Goal: Task Accomplishment & Management: Manage account settings

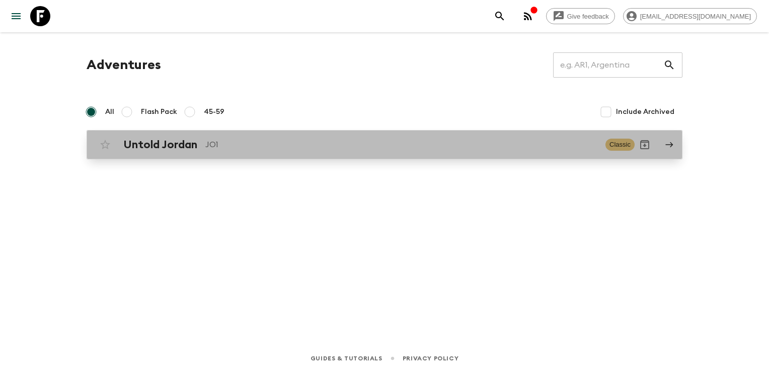
click at [371, 143] on p "JO1" at bounding box center [401, 144] width 392 height 12
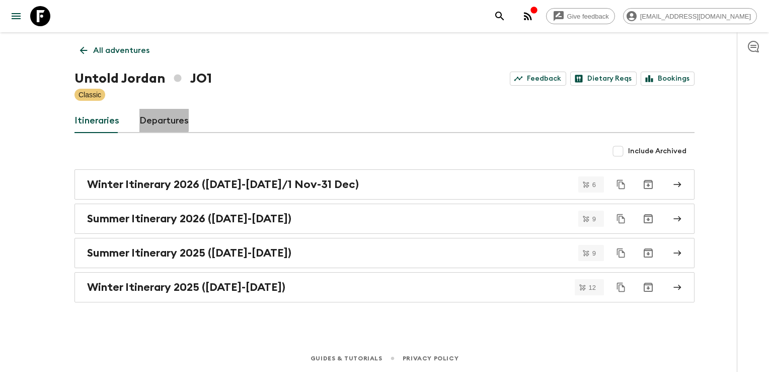
click at [152, 117] on link "Departures" at bounding box center [163, 121] width 49 height 24
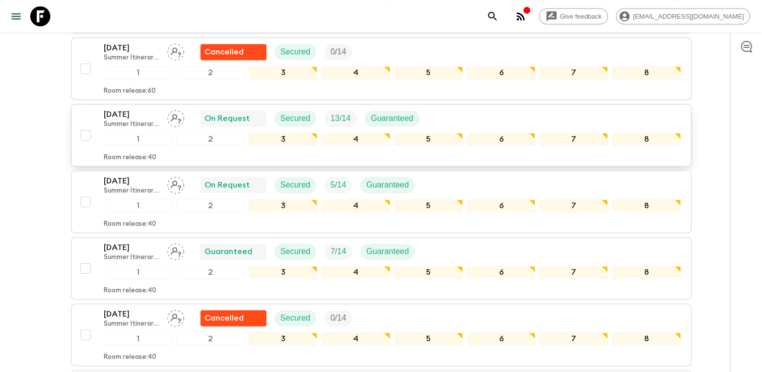
scroll to position [1425, 0]
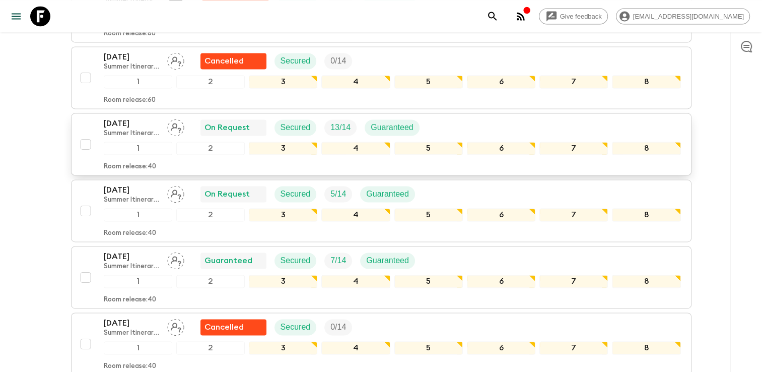
click at [173, 123] on icon "Assign pack leader" at bounding box center [176, 128] width 11 height 10
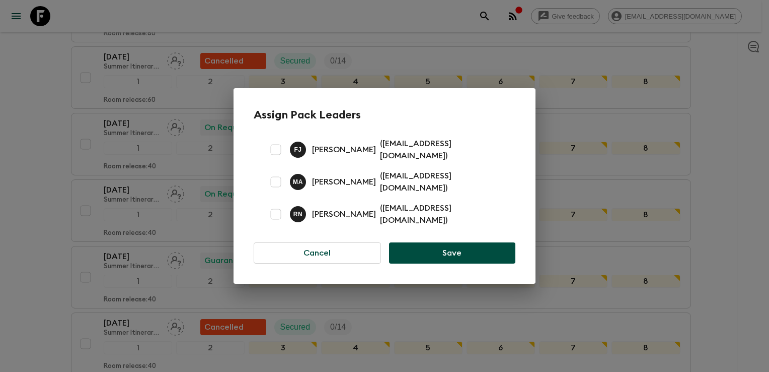
click at [328, 160] on div "F J Fadi Jaber ( jordanality@gmail.com )" at bounding box center [385, 149] width 262 height 32
click at [273, 149] on input "checkbox" at bounding box center [276, 149] width 20 height 20
checkbox input "true"
click at [410, 161] on button "Save" at bounding box center [452, 252] width 126 height 21
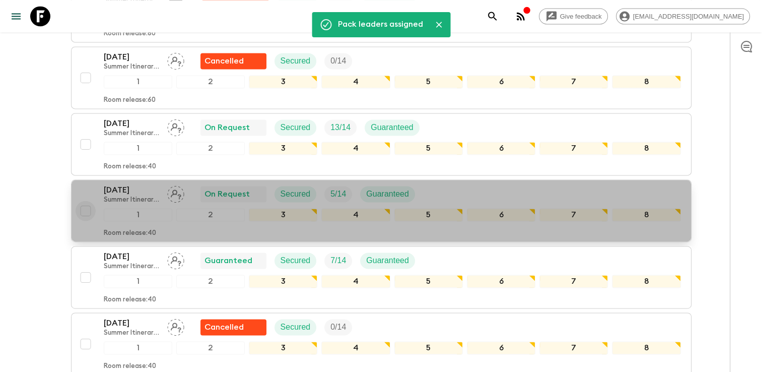
click at [92, 161] on input "checkbox" at bounding box center [86, 210] width 20 height 20
checkbox input "true"
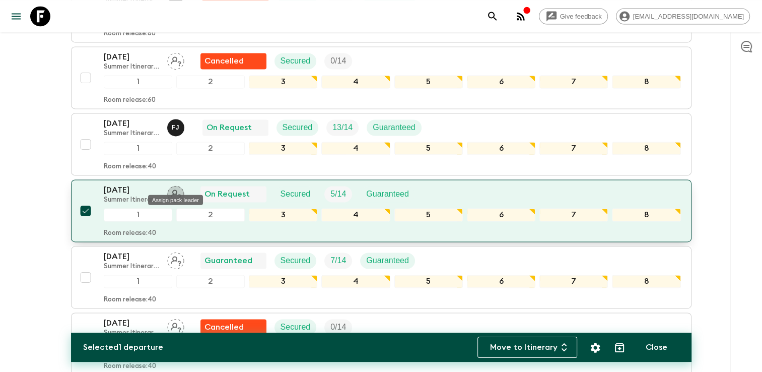
click at [182, 161] on icon "Assign pack leader" at bounding box center [175, 193] width 17 height 17
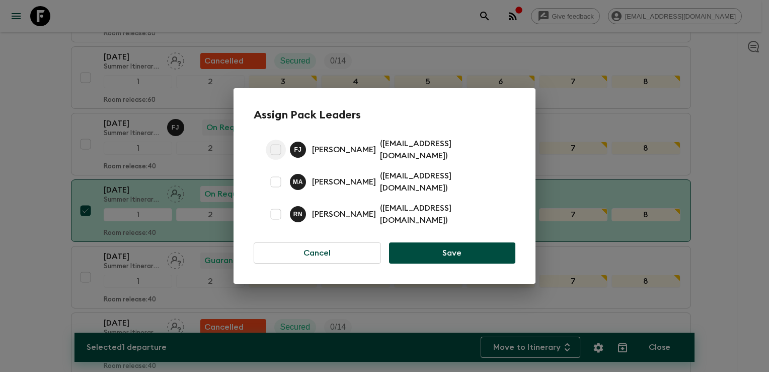
click at [274, 154] on input "checkbox" at bounding box center [276, 149] width 20 height 20
checkbox input "true"
click at [417, 161] on button "Save" at bounding box center [452, 252] width 126 height 21
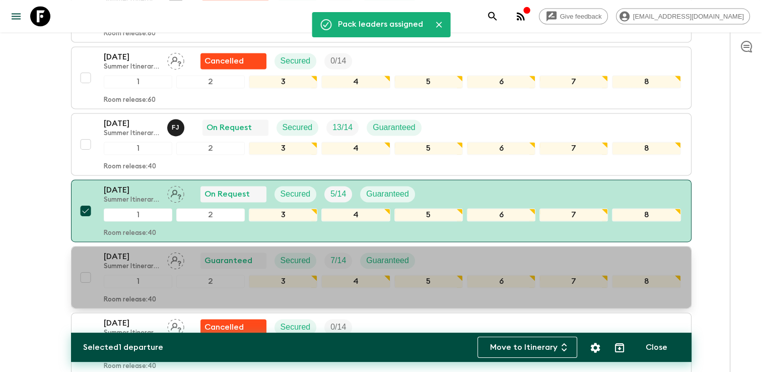
click at [166, 161] on div "11 Oct 2025 Summer Itinerary 2025 (1 May-31 Oct) Guaranteed Secured 7 / 14 Guar…" at bounding box center [263, 260] width 319 height 20
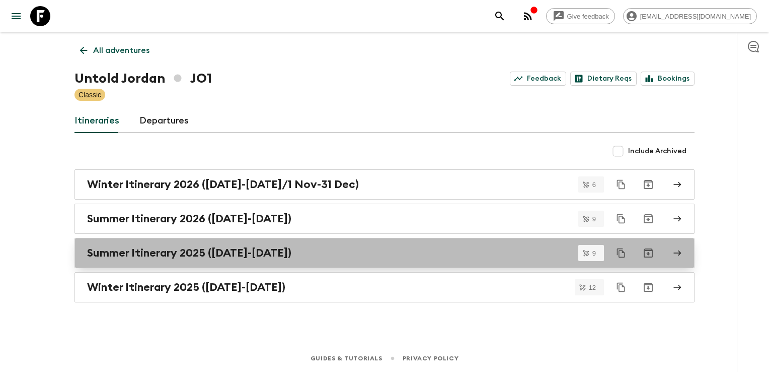
click at [152, 161] on h2 "Summer Itinerary 2025 ([DATE]-[DATE])" at bounding box center [189, 252] width 204 height 13
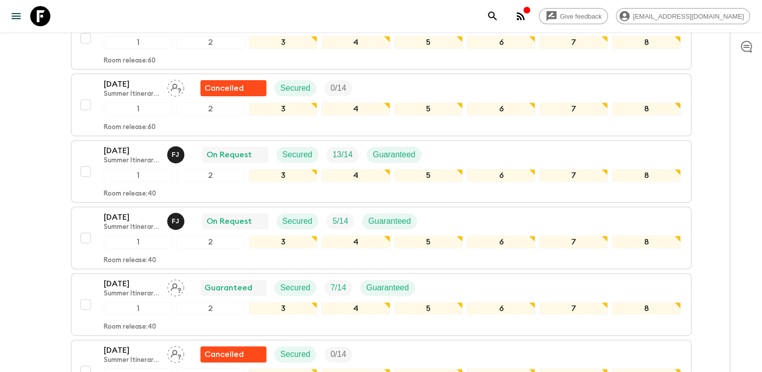
scroll to position [325, 0]
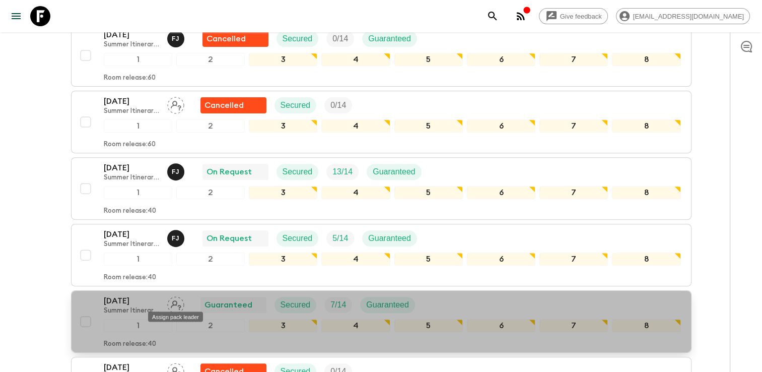
click at [176, 161] on div "Assign pack leader" at bounding box center [175, 313] width 57 height 18
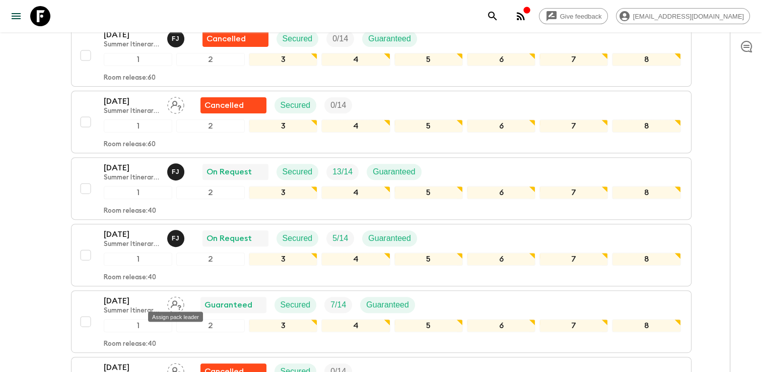
click at [176, 161] on div "Assign pack leader" at bounding box center [175, 316] width 55 height 10
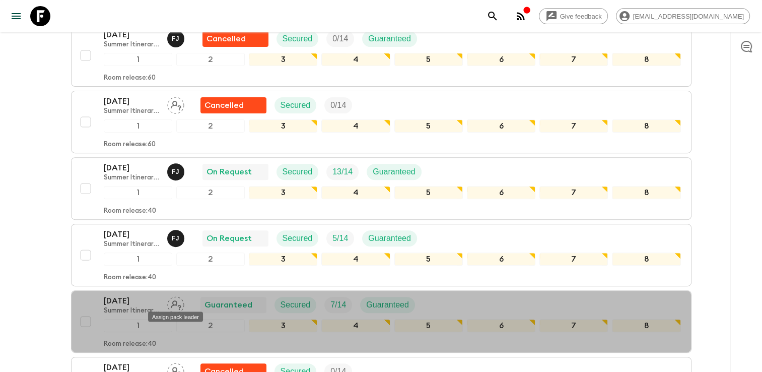
click at [176, 161] on div "Assign pack leader" at bounding box center [175, 316] width 55 height 10
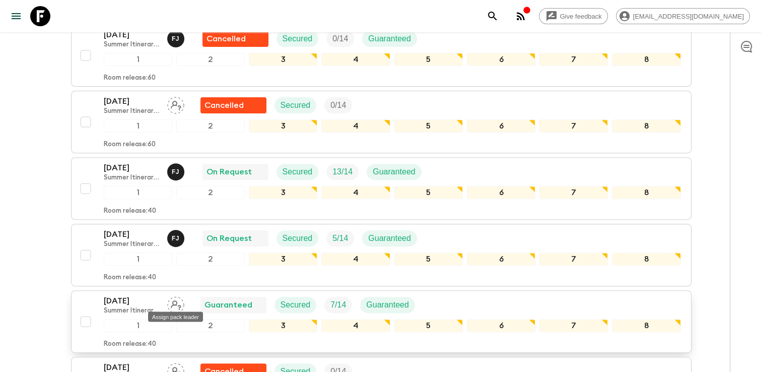
click at [171, 161] on icon "Assign pack leader" at bounding box center [175, 304] width 17 height 17
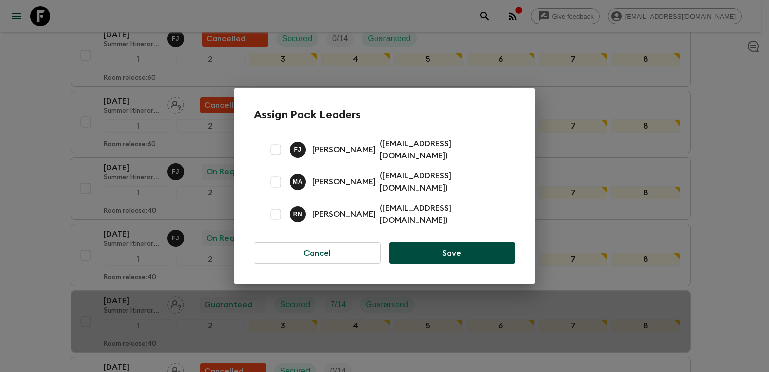
click at [323, 156] on p "Fadi Jaber" at bounding box center [344, 149] width 64 height 12
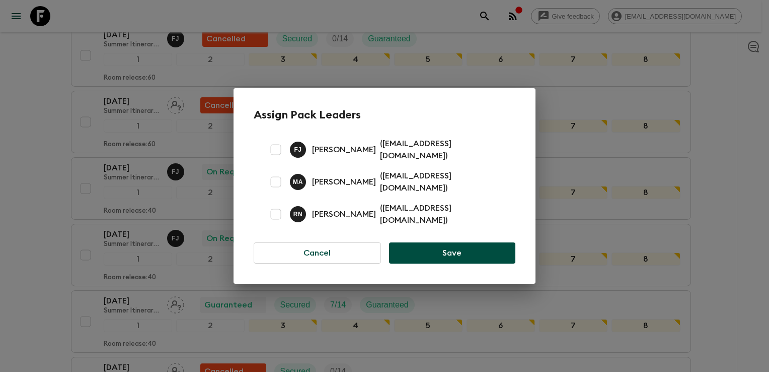
click at [278, 149] on input "checkbox" at bounding box center [276, 149] width 20 height 20
checkbox input "true"
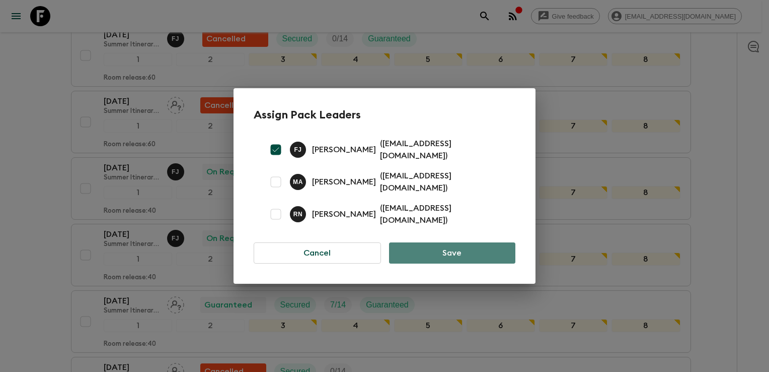
click at [415, 161] on button "Save" at bounding box center [452, 252] width 126 height 21
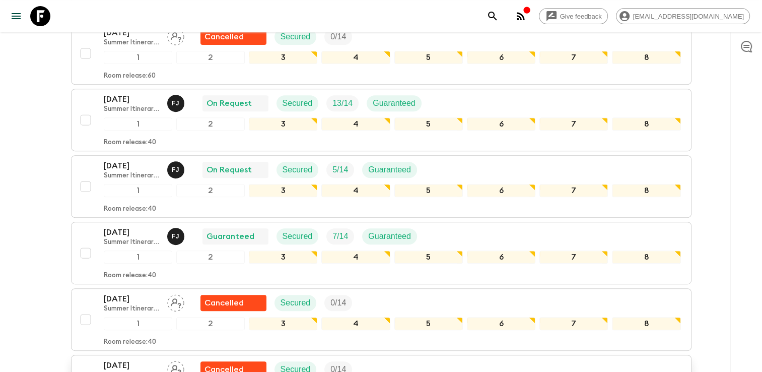
scroll to position [376, 0]
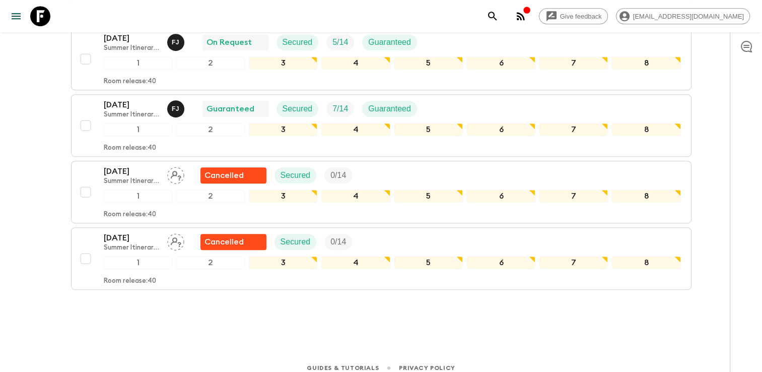
scroll to position [527, 0]
